Goal: Task Accomplishment & Management: Use online tool/utility

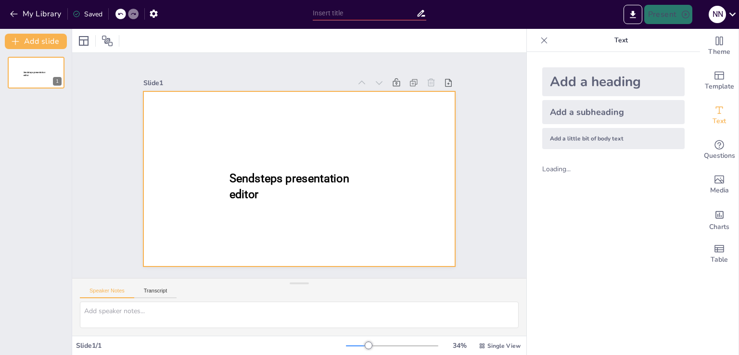
type input "New Sendsteps"
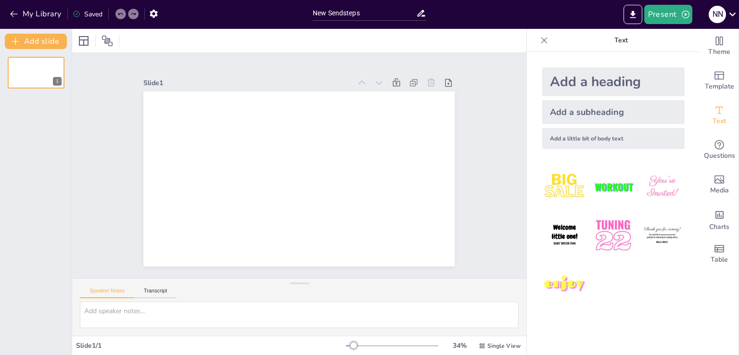
click at [561, 82] on div "Add a heading" at bounding box center [613, 81] width 142 height 29
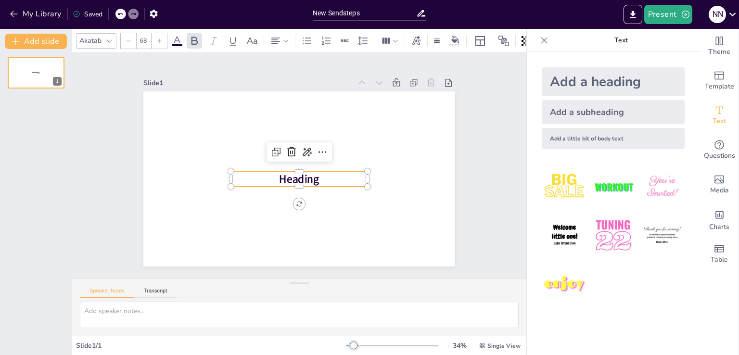
drag, startPoint x: 561, startPoint y: 82, endPoint x: 150, endPoint y: 39, distance: 413.3
click at [150, 39] on div "68" at bounding box center [143, 40] width 15 height 15
click at [123, 86] on div "Slide 1 Heading" at bounding box center [298, 165] width 365 height 202
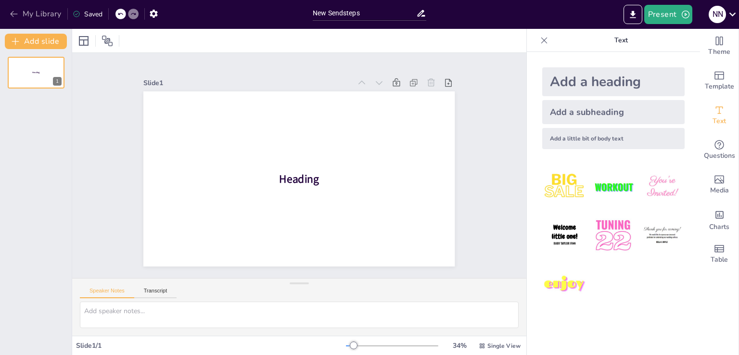
click at [7, 9] on button "My Library" at bounding box center [36, 13] width 58 height 15
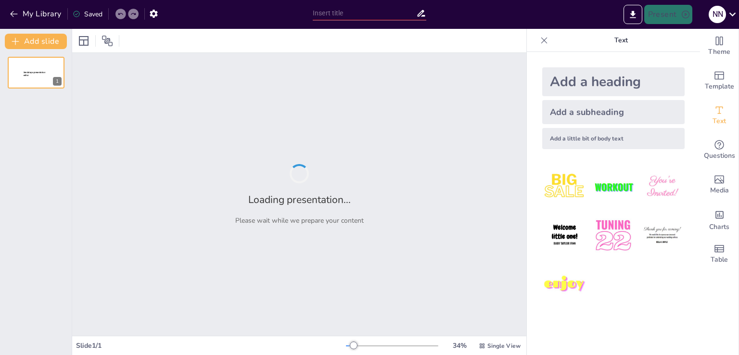
type input "Психологія як наука та науково-практичний комплекс."
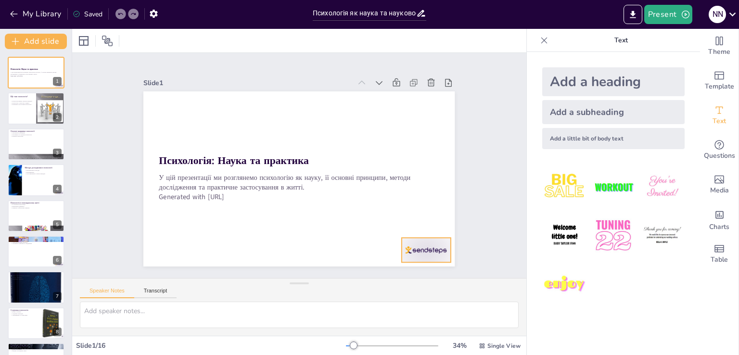
click at [439, 248] on div at bounding box center [416, 262] width 51 height 29
click at [424, 226] on icon at bounding box center [428, 232] width 13 height 13
click at [21, 105] on div "Психологія вивчає психічні процеси Психологія - наука про людину Практичне заст…" at bounding box center [21, 103] width 23 height 8
type textarea "Психологія фокусується на вивченні психічних процесів, таких як сприйняття, пам…"
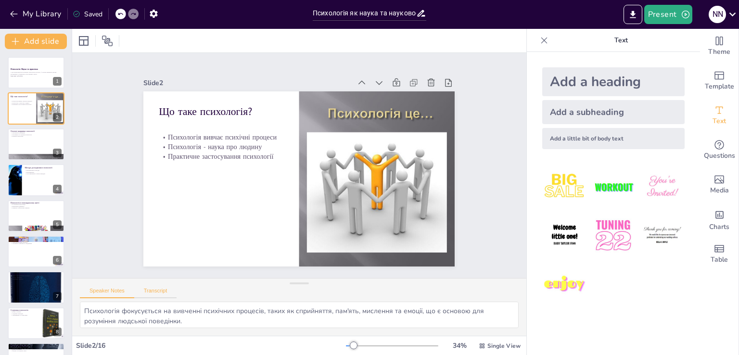
click at [150, 291] on button "Transcript" at bounding box center [155, 293] width 43 height 11
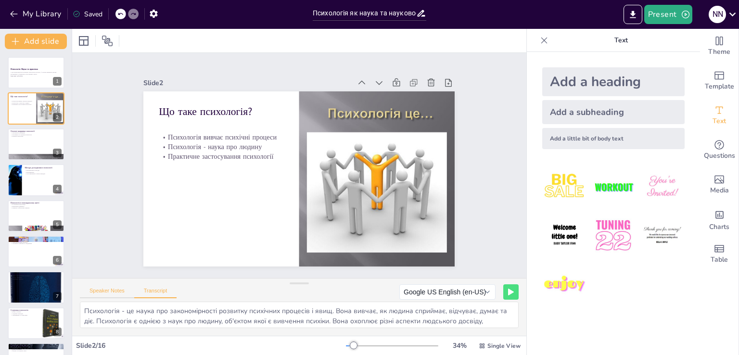
click at [102, 289] on button "Speaker Notes" at bounding box center [107, 293] width 54 height 11
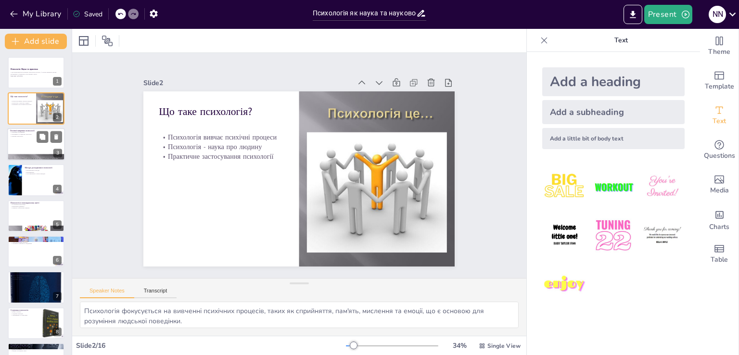
click at [28, 147] on div at bounding box center [36, 144] width 58 height 33
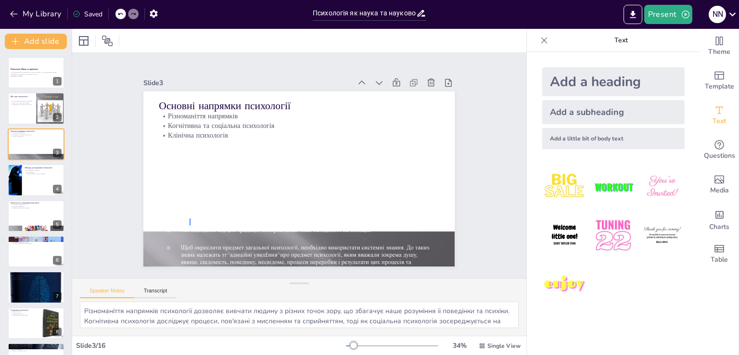
drag, startPoint x: 190, startPoint y: 226, endPoint x: 190, endPoint y: 218, distance: 7.2
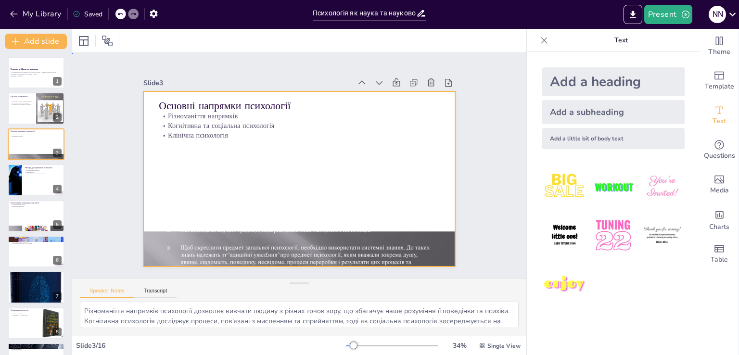
click at [191, 216] on div at bounding box center [298, 179] width 328 height 206
click at [171, 239] on div at bounding box center [291, 248] width 334 height 265
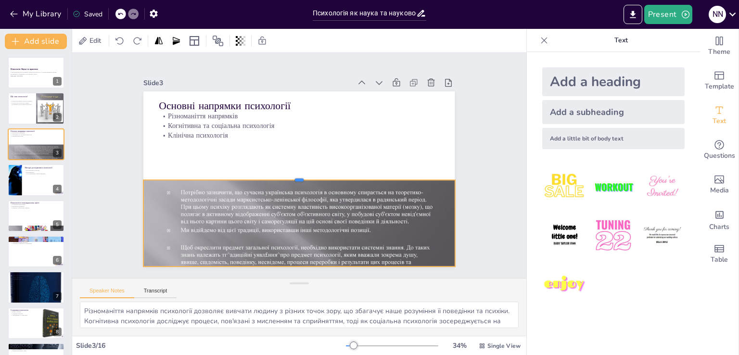
drag, startPoint x: 290, startPoint y: 227, endPoint x: 324, endPoint y: 175, distance: 61.8
click at [324, 175] on div at bounding box center [298, 176] width 310 height 40
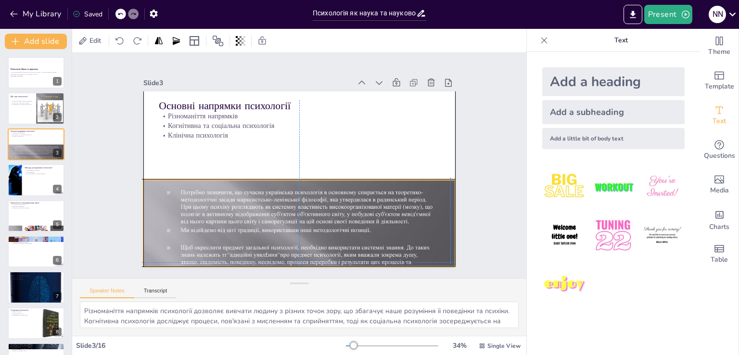
click at [295, 204] on div at bounding box center [291, 248] width 334 height 265
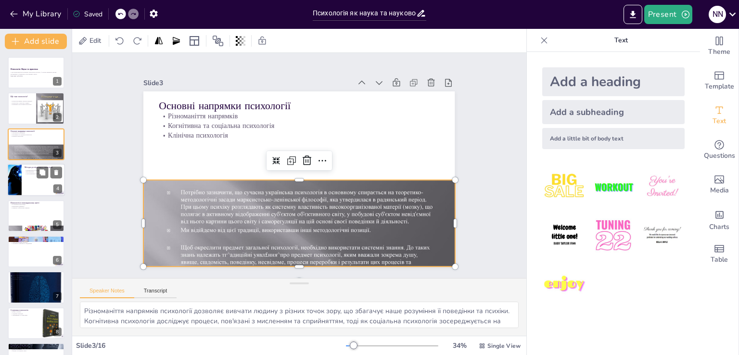
click at [17, 174] on div at bounding box center [15, 180] width 58 height 33
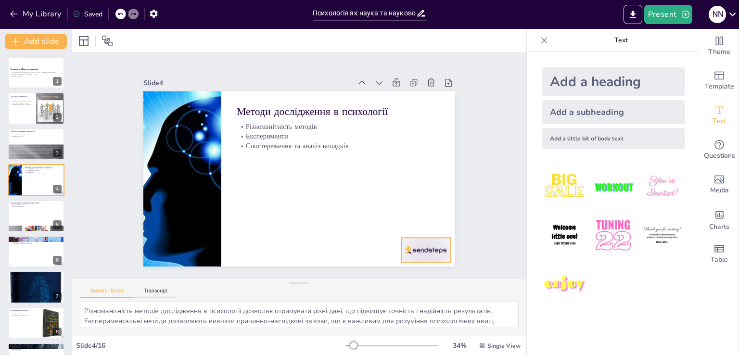
click at [418, 251] on div at bounding box center [416, 262] width 51 height 29
click at [426, 239] on icon at bounding box center [419, 245] width 13 height 13
click at [50, 265] on div at bounding box center [36, 251] width 58 height 33
type textarea "Психологія відіграє важливу роль в освіті, оскільки знання про психічні процеси…"
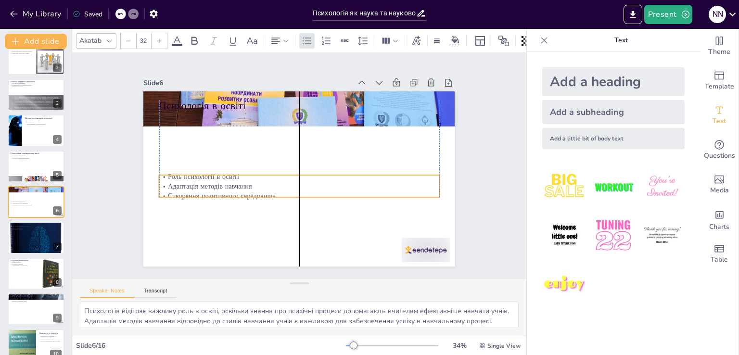
drag, startPoint x: 199, startPoint y: 131, endPoint x: 175, endPoint y: 156, distance: 35.1
click at [186, 182] on p "Адаптація методів навчання" at bounding box center [297, 186] width 280 height 39
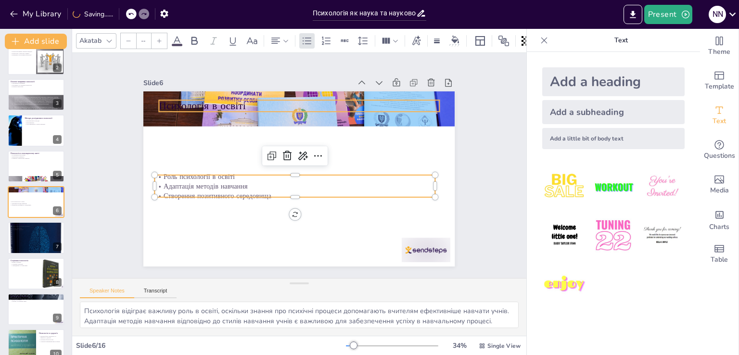
type input "48"
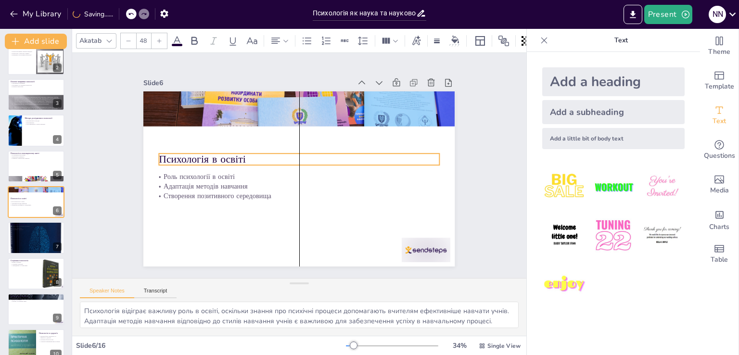
drag, startPoint x: 189, startPoint y: 103, endPoint x: 186, endPoint y: 156, distance: 53.5
click at [186, 156] on p "Психологія в освіті" at bounding box center [300, 160] width 280 height 44
click at [414, 253] on div at bounding box center [416, 262] width 51 height 29
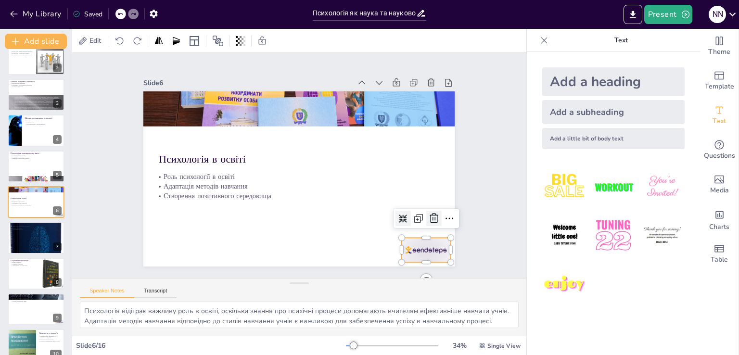
click at [428, 226] on icon at bounding box center [428, 232] width 13 height 13
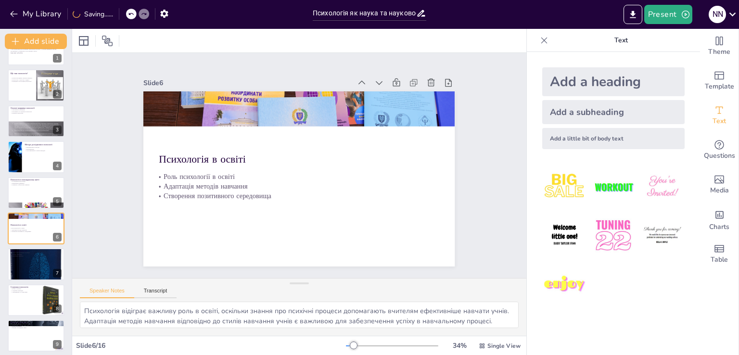
scroll to position [0, 0]
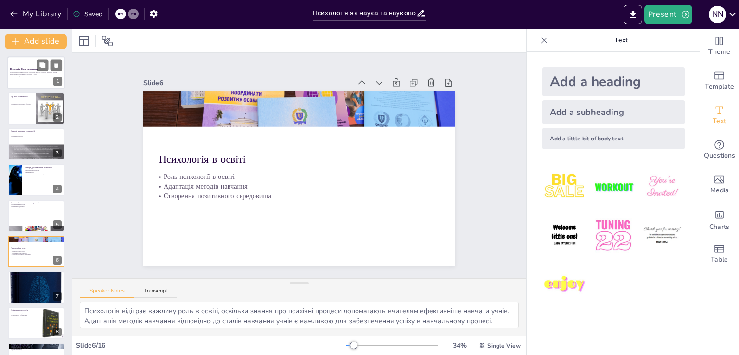
click at [47, 73] on p "У цій презентації ми розглянемо психологію як науку, її основні принципи, метод…" at bounding box center [36, 73] width 52 height 3
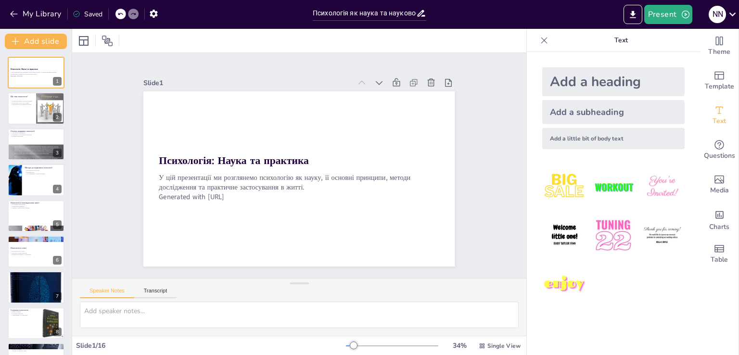
scroll to position [278, 0]
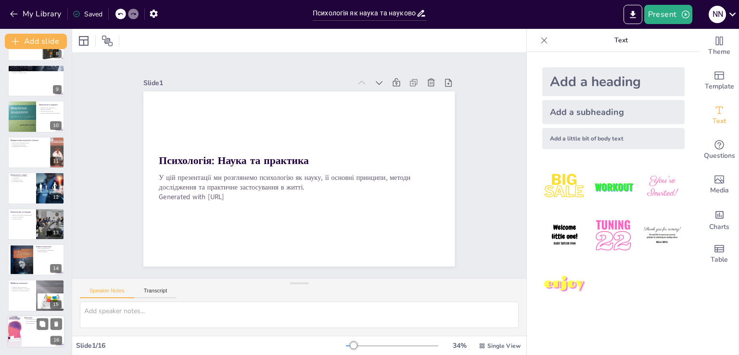
click at [21, 335] on div at bounding box center [14, 331] width 69 height 33
type textarea "Психологія допомагає зрозуміти себе та інших, що є важливим для покращення стос…"
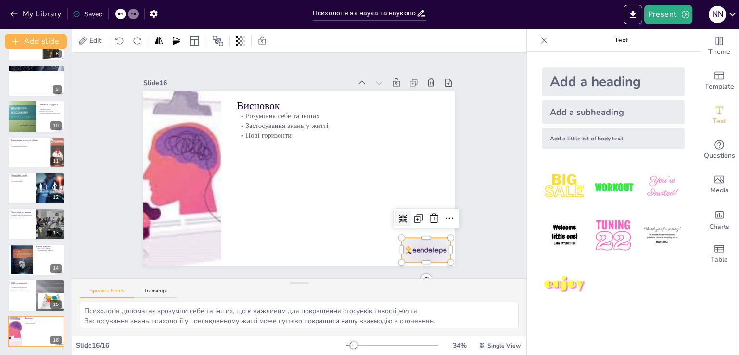
click at [432, 254] on div at bounding box center [416, 262] width 51 height 29
click at [429, 236] on div at bounding box center [420, 245] width 18 height 18
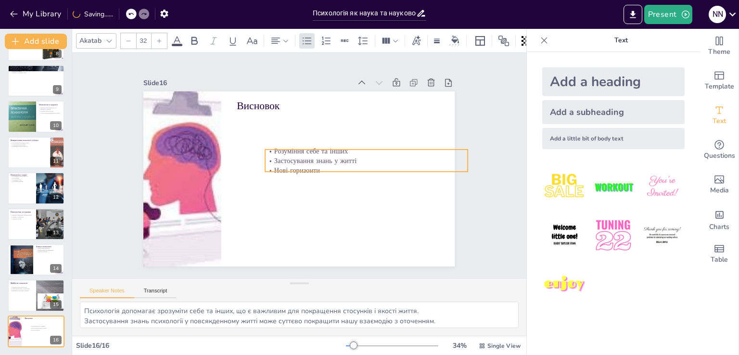
drag, startPoint x: 285, startPoint y: 124, endPoint x: 313, endPoint y: 159, distance: 45.2
click at [313, 159] on p "Застосування знань у житті" at bounding box center [366, 174] width 200 height 51
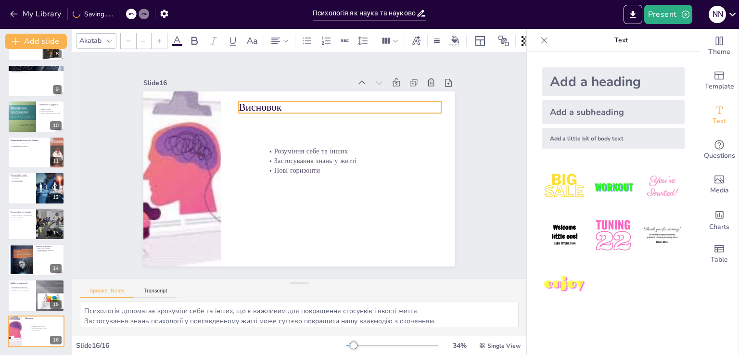
type input "48"
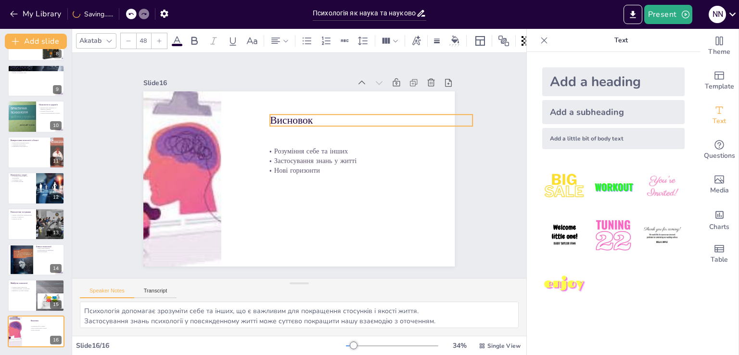
drag, startPoint x: 269, startPoint y: 106, endPoint x: 295, endPoint y: 116, distance: 27.1
click at [295, 116] on p "Висновок" at bounding box center [379, 136] width 201 height 56
click at [54, 308] on div "15" at bounding box center [57, 304] width 12 height 9
type textarea "Розвиток нових технологій у психології відкриває нові можливості для лікування …"
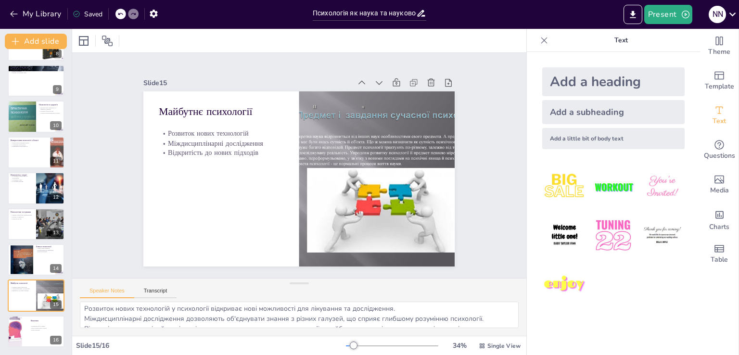
scroll to position [0, 0]
click at [150, 294] on button "Transcript" at bounding box center [155, 293] width 43 height 11
click at [503, 296] on button at bounding box center [510, 291] width 15 height 15
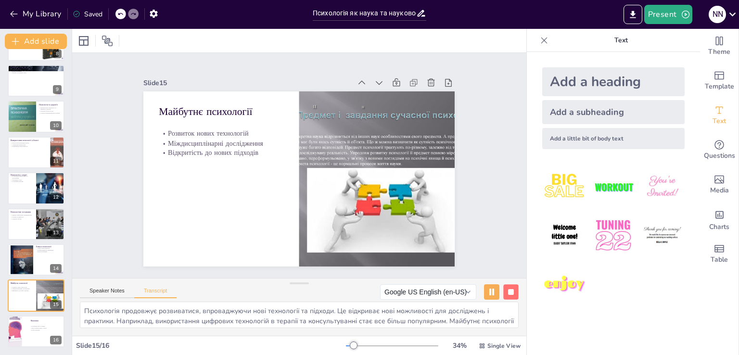
click at [503, 296] on button at bounding box center [510, 291] width 15 height 15
click at [483, 293] on button "Google US English (en-US)" at bounding box center [447, 291] width 96 height 15
click at [359, 295] on div "Speaker Notes Transcript Google US English (en-US) Google Deutsch (de-DE) Googl…" at bounding box center [299, 290] width 454 height 23
click at [98, 295] on button "Speaker Notes" at bounding box center [107, 293] width 54 height 11
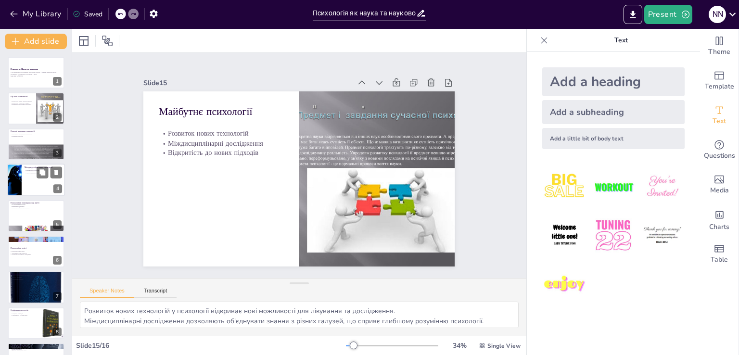
click at [11, 190] on div at bounding box center [15, 180] width 58 height 33
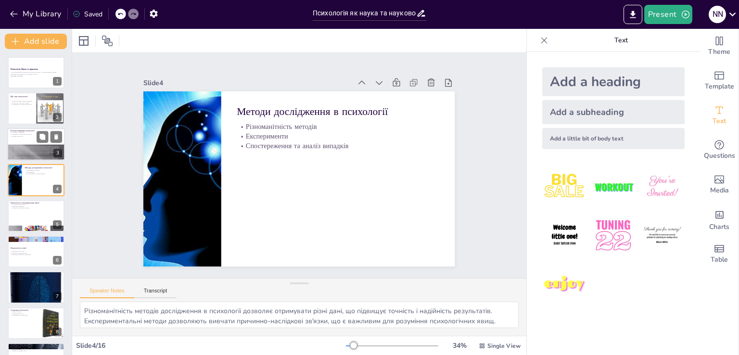
click at [26, 133] on p "Когнітивна та соціальна психологія" at bounding box center [36, 134] width 52 height 2
type textarea "Різноманіття напрямків психології дозволяє вивчати людину з різних точок зору, …"
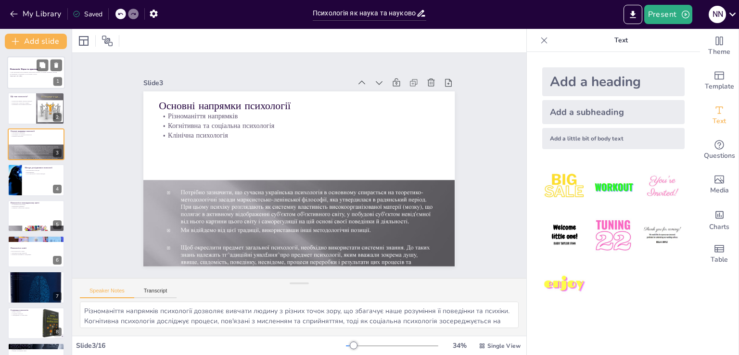
click at [19, 88] on div at bounding box center [36, 72] width 58 height 33
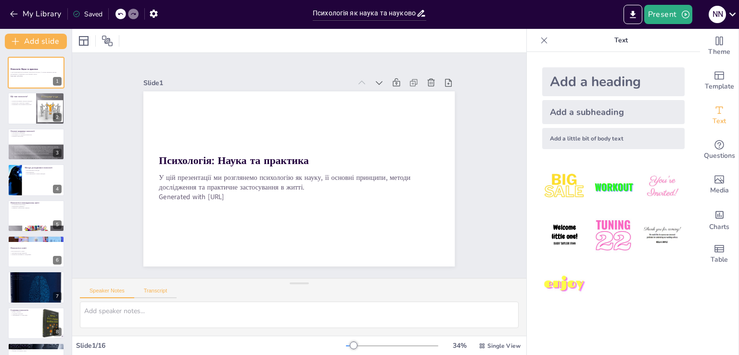
click at [159, 289] on button "Transcript" at bounding box center [155, 293] width 43 height 11
click at [104, 285] on div "Speaker Notes Transcript Google US English (en-US) Google Deutsch (de-DE) Googl…" at bounding box center [299, 290] width 454 height 23
click at [115, 293] on button "Speaker Notes" at bounding box center [107, 293] width 54 height 11
click at [633, 13] on icon "Export to PowerPoint" at bounding box center [633, 14] width 6 height 7
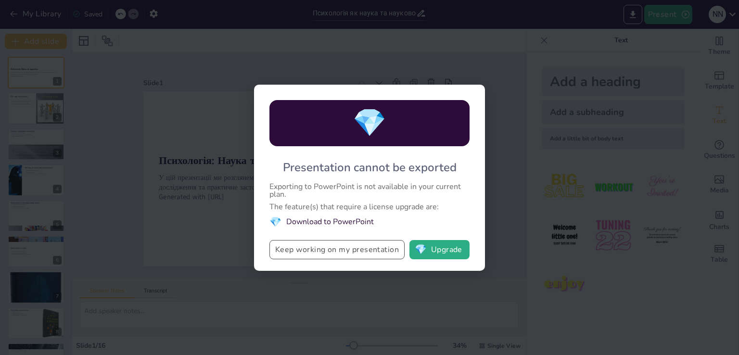
click at [335, 254] on button "Keep working on my presentation" at bounding box center [337, 249] width 135 height 19
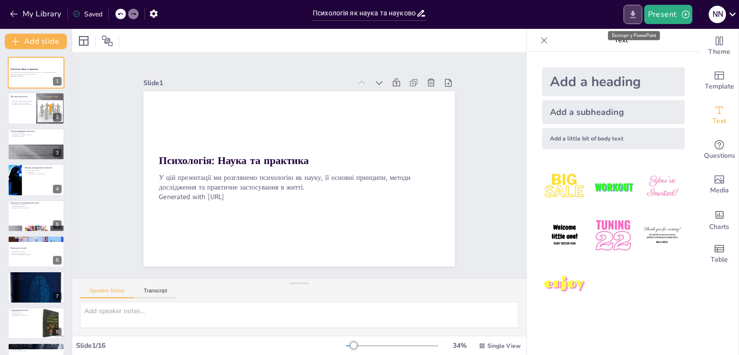
click at [640, 15] on button "Export to PowerPoint" at bounding box center [633, 14] width 19 height 19
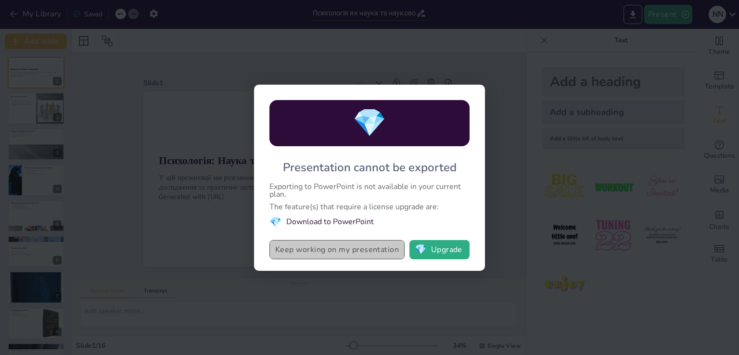
click at [370, 244] on button "Keep working on my presentation" at bounding box center [337, 249] width 135 height 19
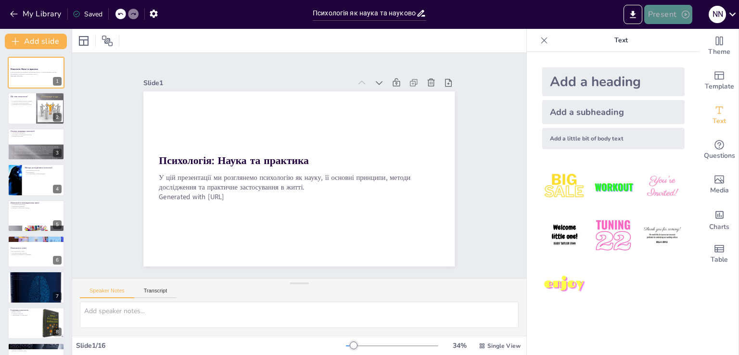
click at [681, 14] on icon "button" at bounding box center [686, 15] width 10 height 10
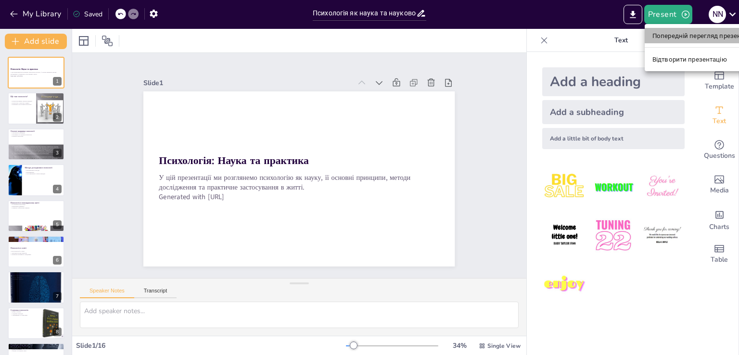
click at [685, 41] on li "Попередній перегляд презентації" at bounding box center [703, 35] width 117 height 15
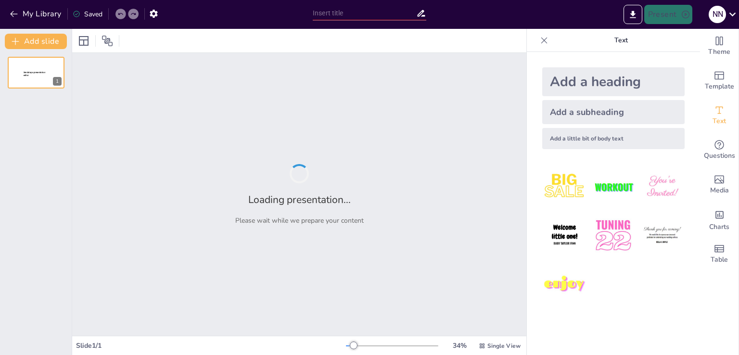
type input "Психологія як наука та науково-практичний комплекс."
